Goal: Transaction & Acquisition: Book appointment/travel/reservation

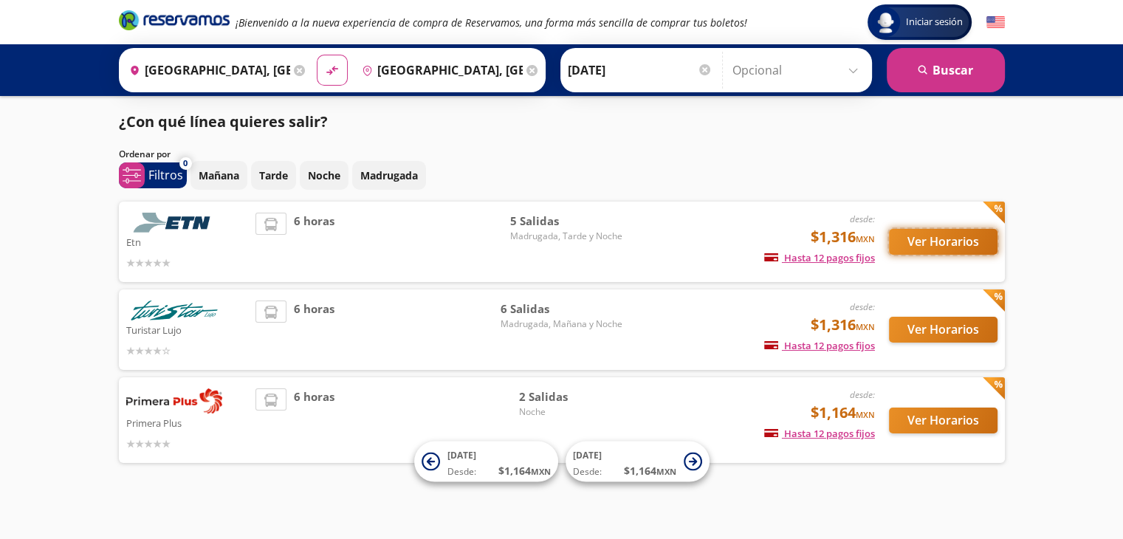
click at [913, 250] on button "Ver Horarios" at bounding box center [943, 242] width 109 height 26
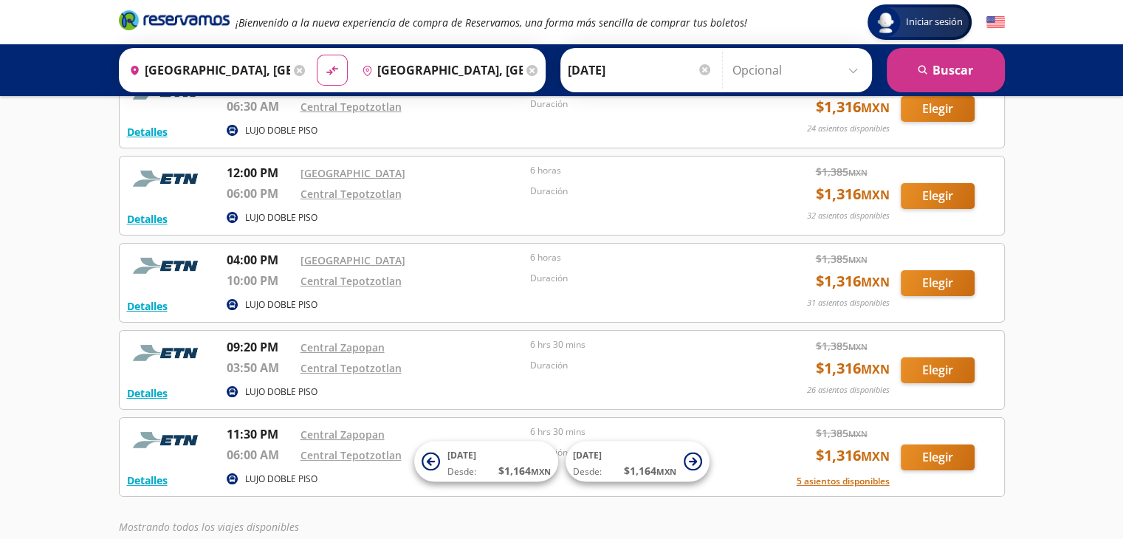
scroll to position [109, 0]
click at [931, 199] on button "Elegir" at bounding box center [938, 195] width 74 height 26
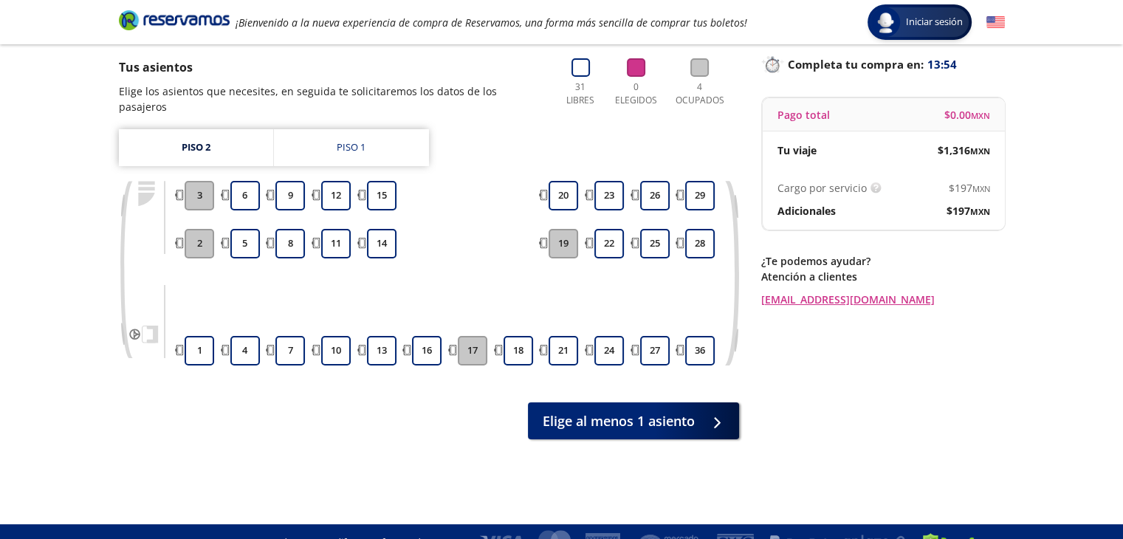
scroll to position [95, 0]
click at [346, 140] on div "Piso 1" at bounding box center [351, 147] width 29 height 15
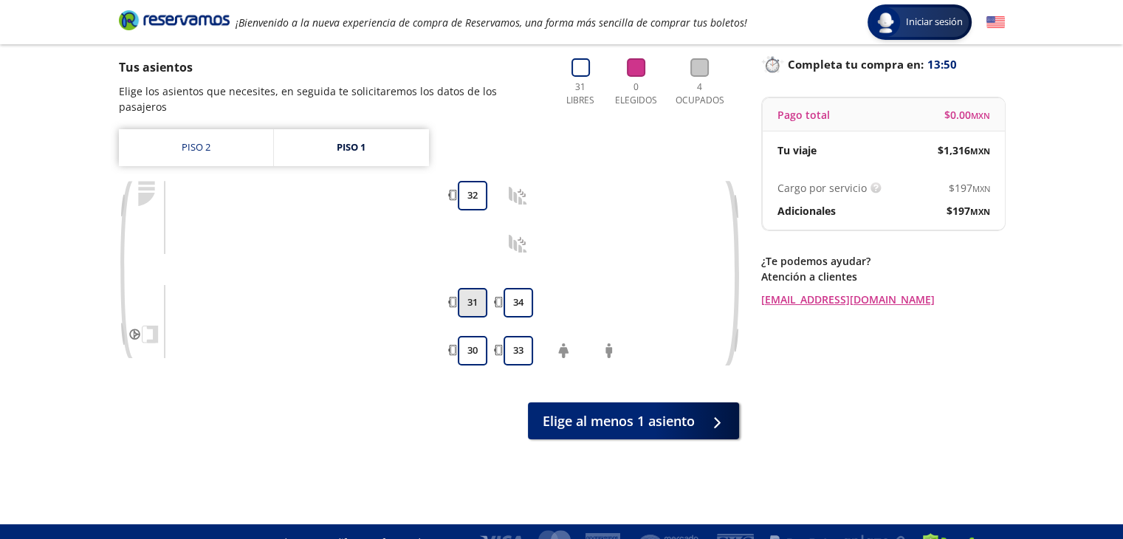
click at [467, 288] on button "31" at bounding box center [473, 303] width 30 height 30
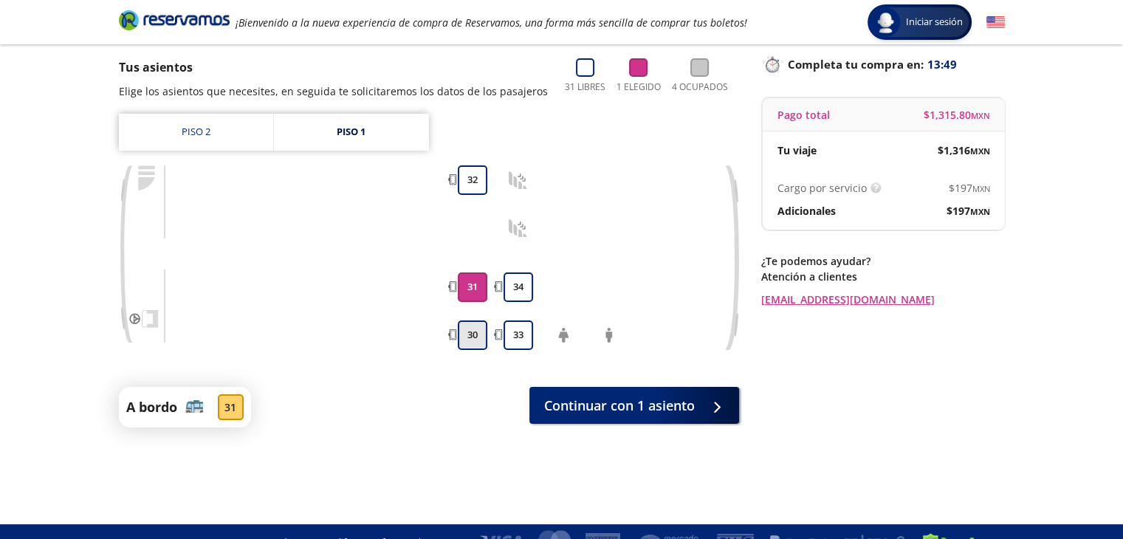
click at [473, 324] on button "30" at bounding box center [473, 336] width 30 height 30
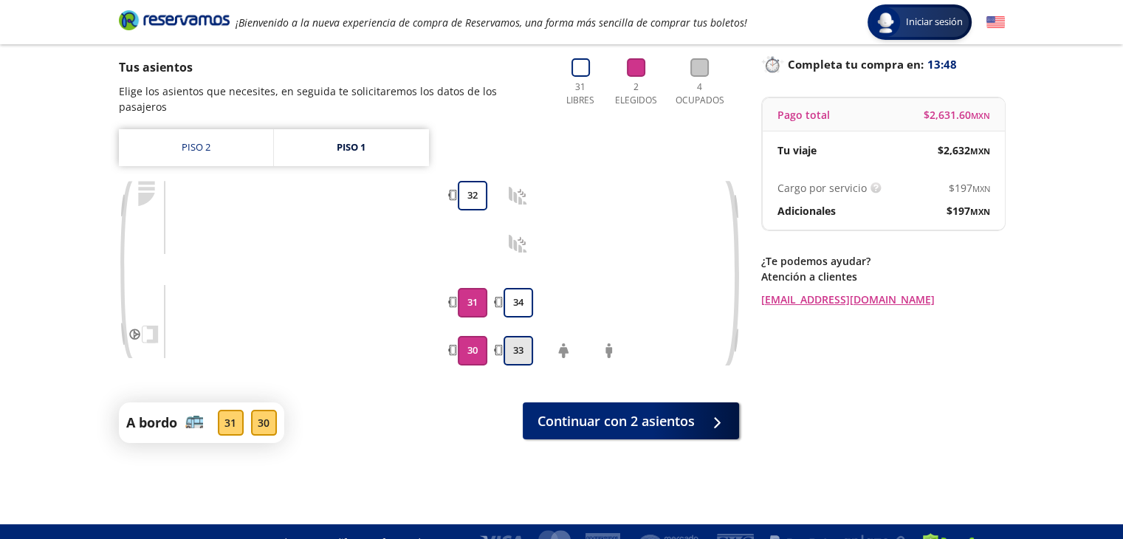
click at [511, 336] on button "33" at bounding box center [519, 351] width 30 height 30
click at [514, 289] on button "34" at bounding box center [519, 303] width 30 height 30
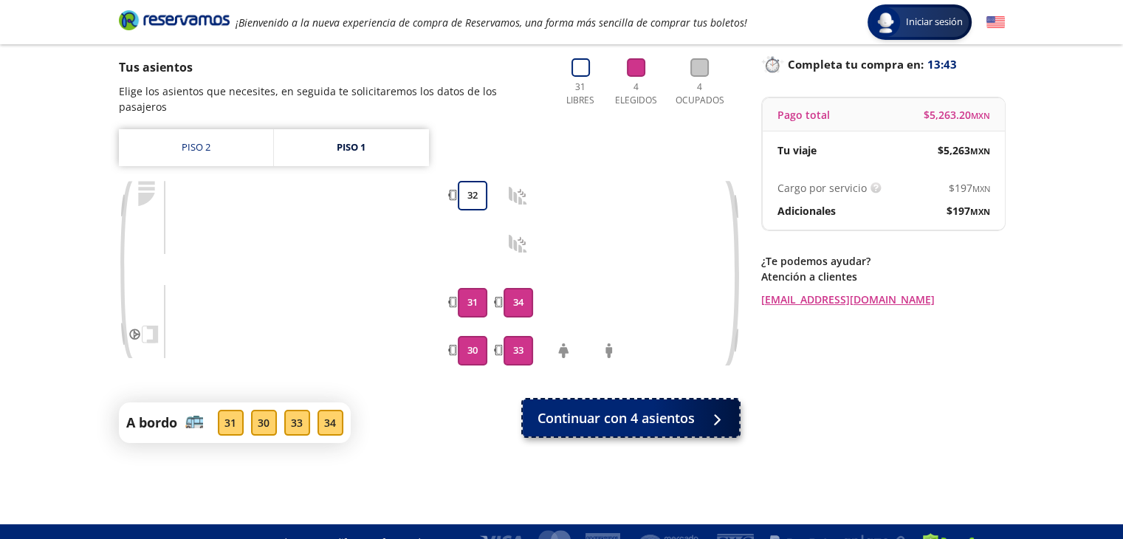
click at [597, 408] on span "Continuar con 4 asientos" at bounding box center [616, 418] width 157 height 20
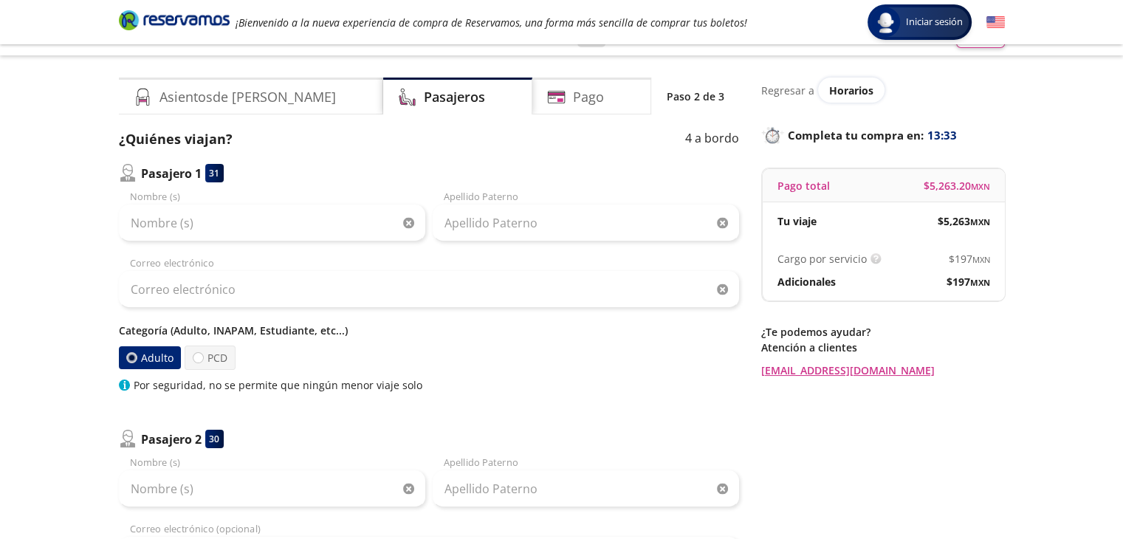
scroll to position [27, 0]
